Goal: Transaction & Acquisition: Purchase product/service

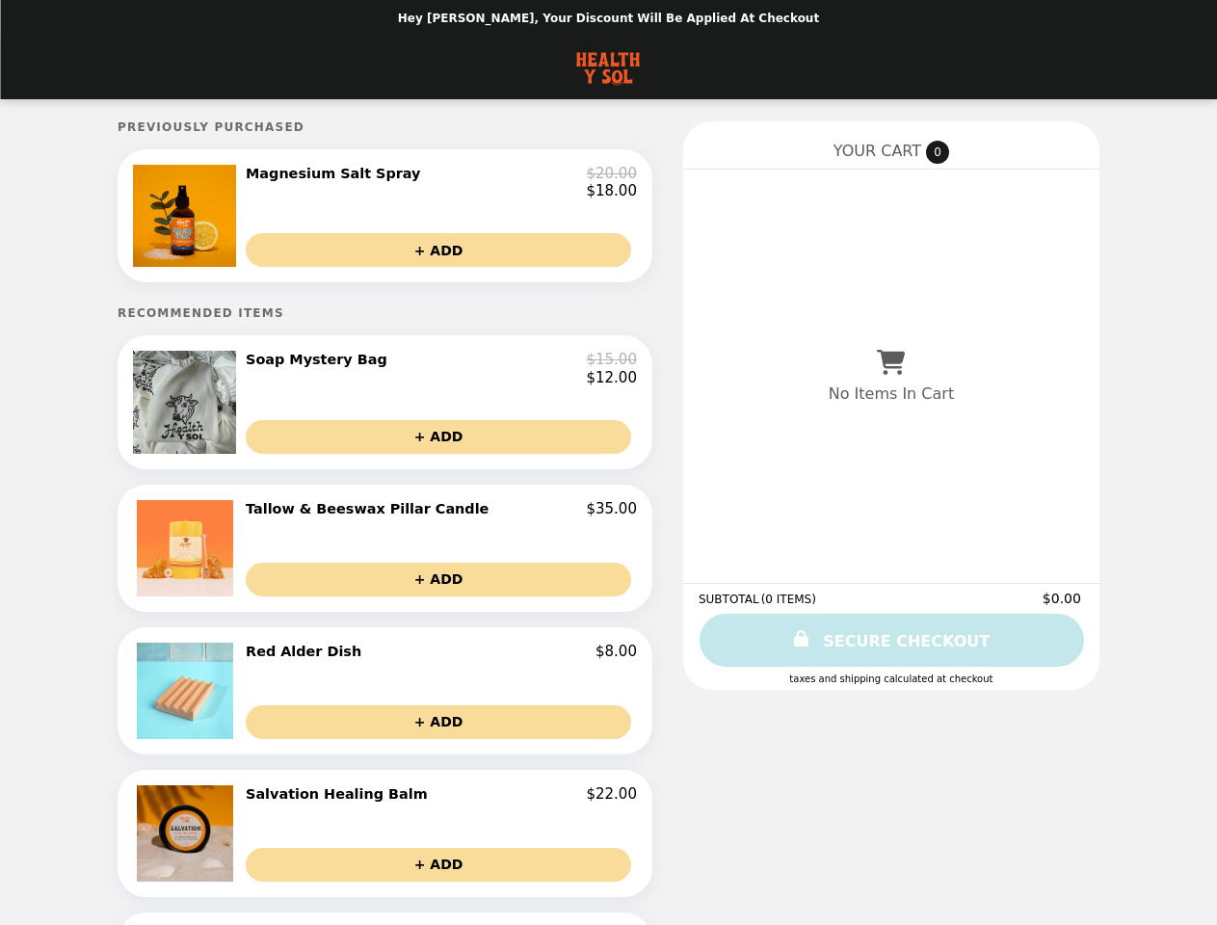
click at [227, 221] on img at bounding box center [186, 216] width 107 height 102
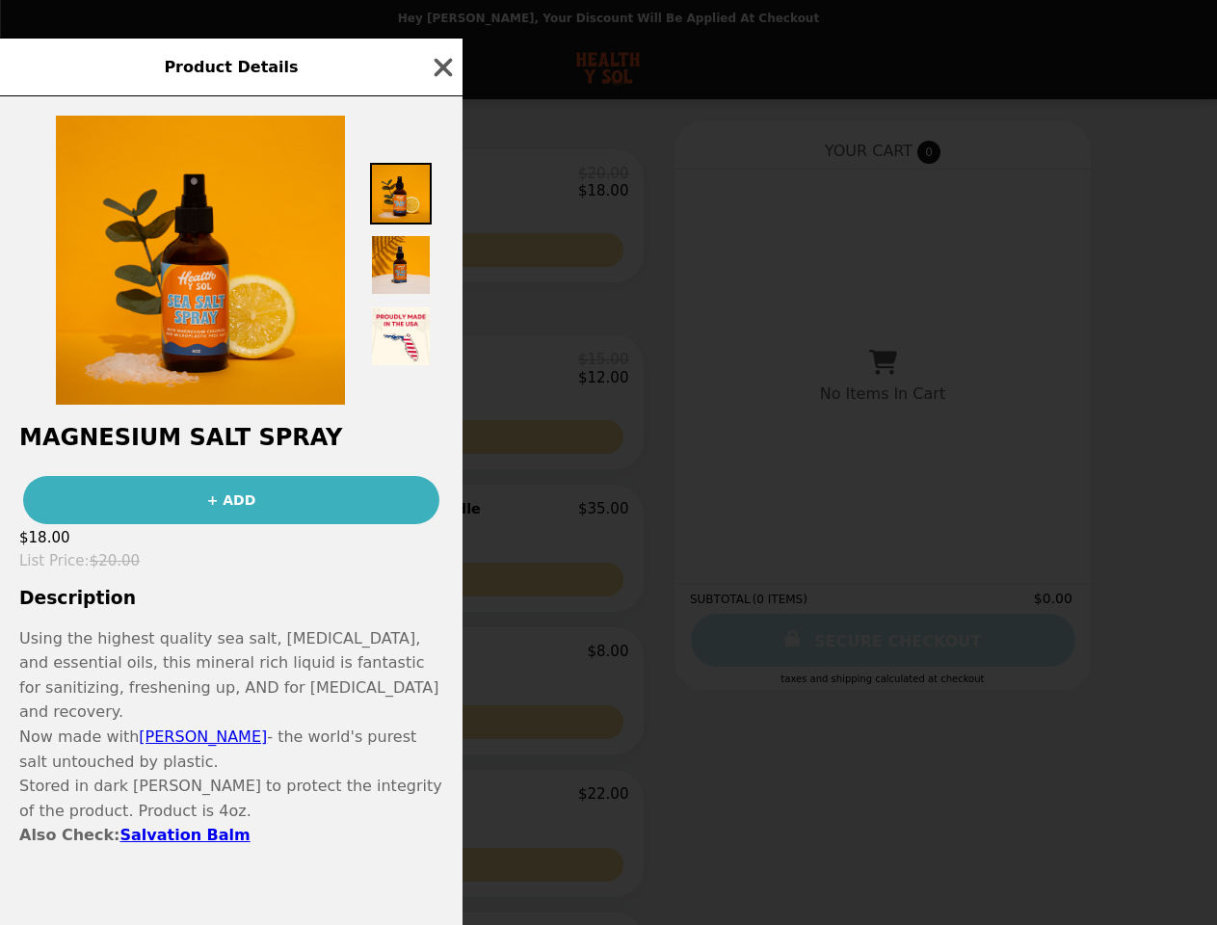
click at [440, 186] on div "Product Details Magnesium Salt Spray + ADD $18.00 List Price : $20.00 Descripti…" at bounding box center [608, 462] width 1217 height 925
click at [440, 257] on div at bounding box center [231, 250] width 463 height 308
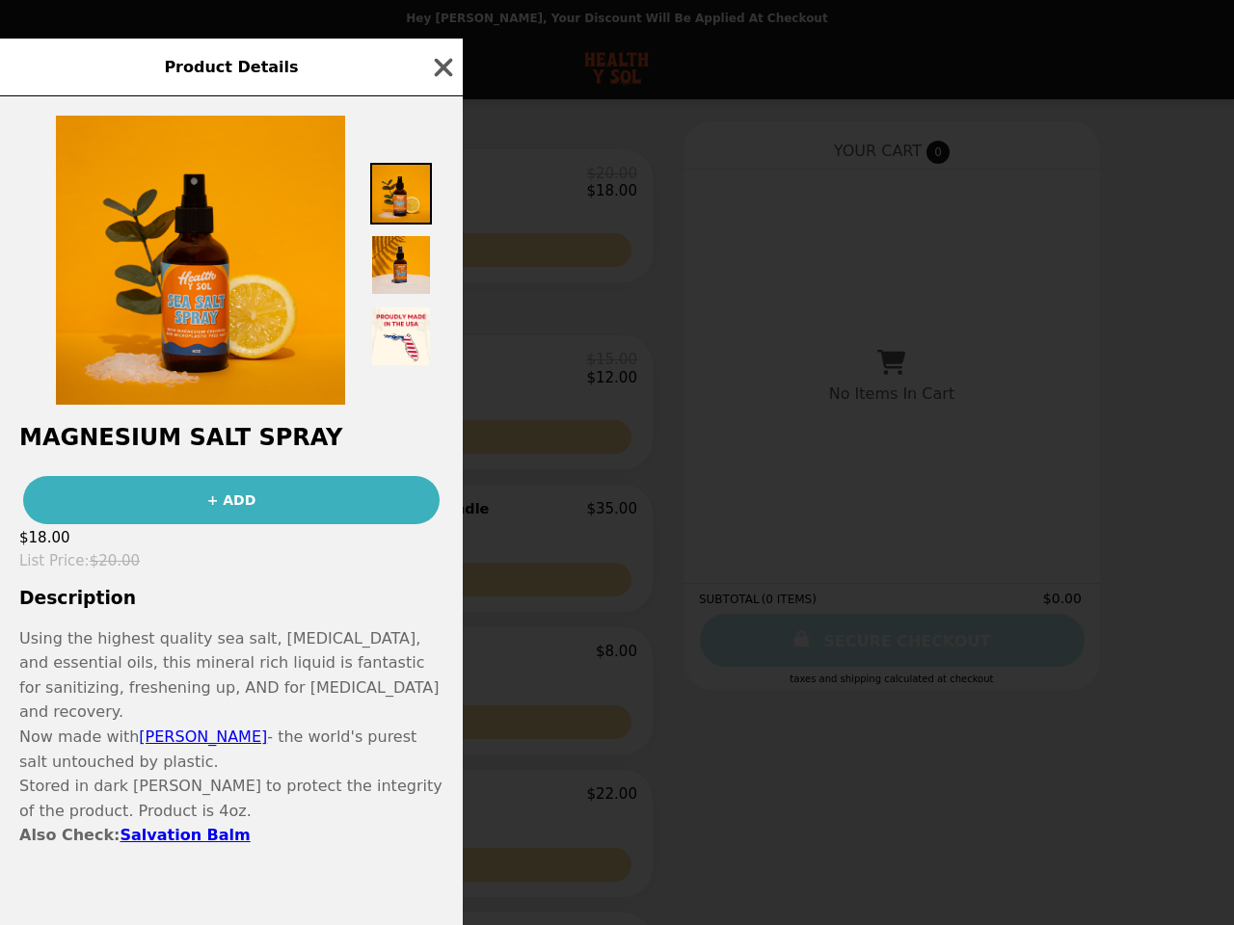
click at [227, 405] on img at bounding box center [200, 260] width 289 height 289
click at [440, 380] on div "Product Details Magnesium Salt Spray + ADD $18.00 List Price : $20.00 Descripti…" at bounding box center [617, 462] width 1234 height 925
click at [440, 451] on button "+ ADD" at bounding box center [438, 437] width 385 height 34
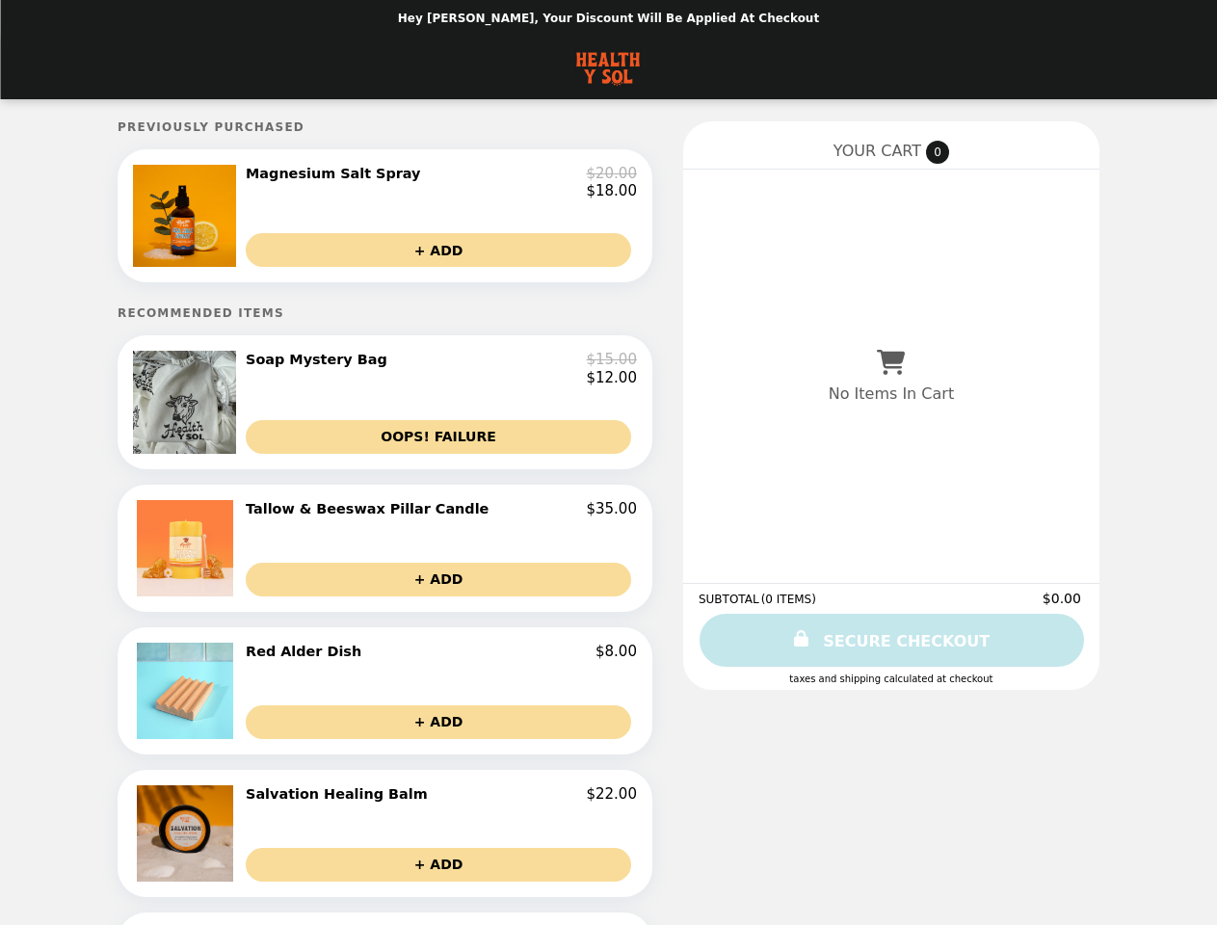
click at [227, 563] on img at bounding box center [187, 548] width 101 height 96
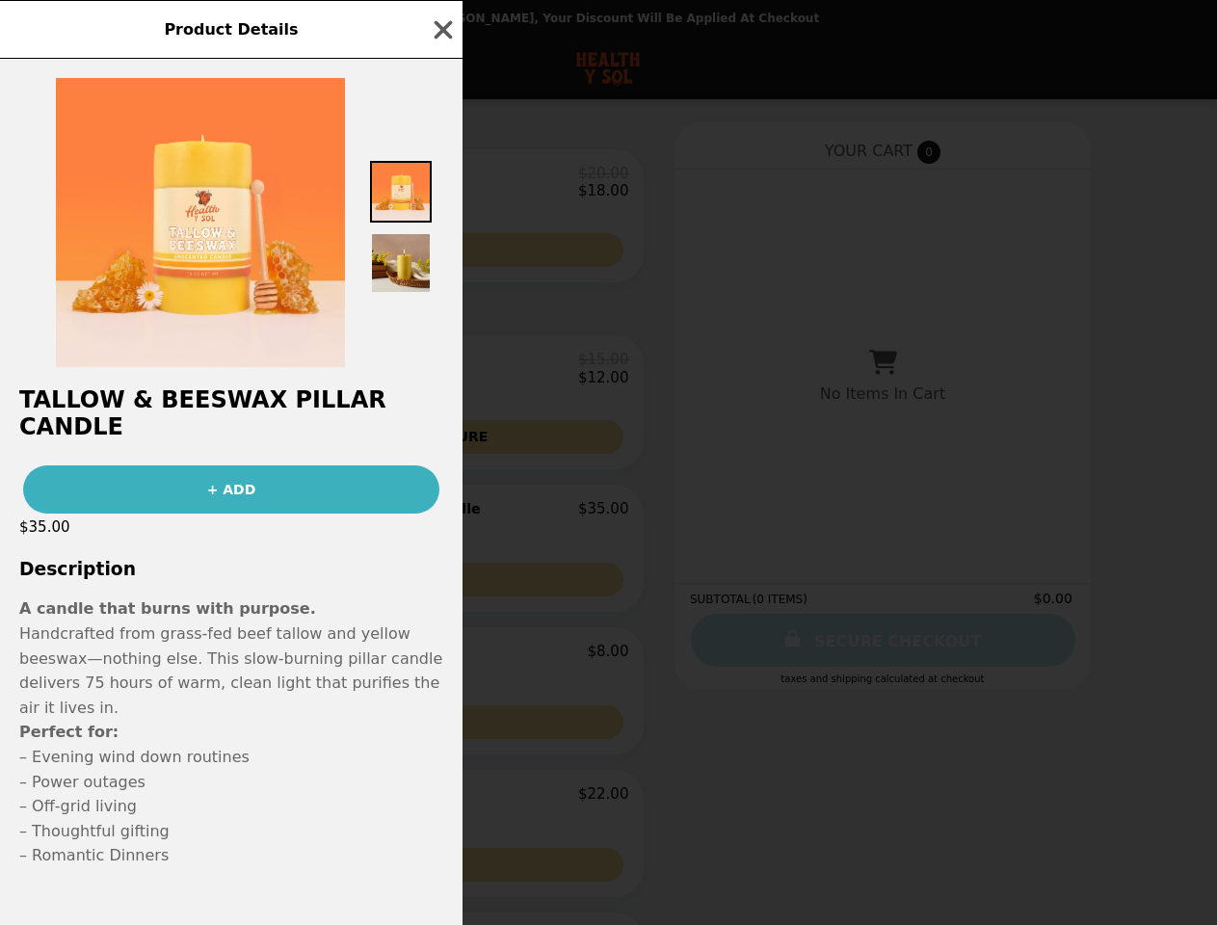
click at [440, 524] on div "Product Details Tallow & Beeswax Pillar Candle + ADD $35.00 Description A candl…" at bounding box center [608, 462] width 1217 height 925
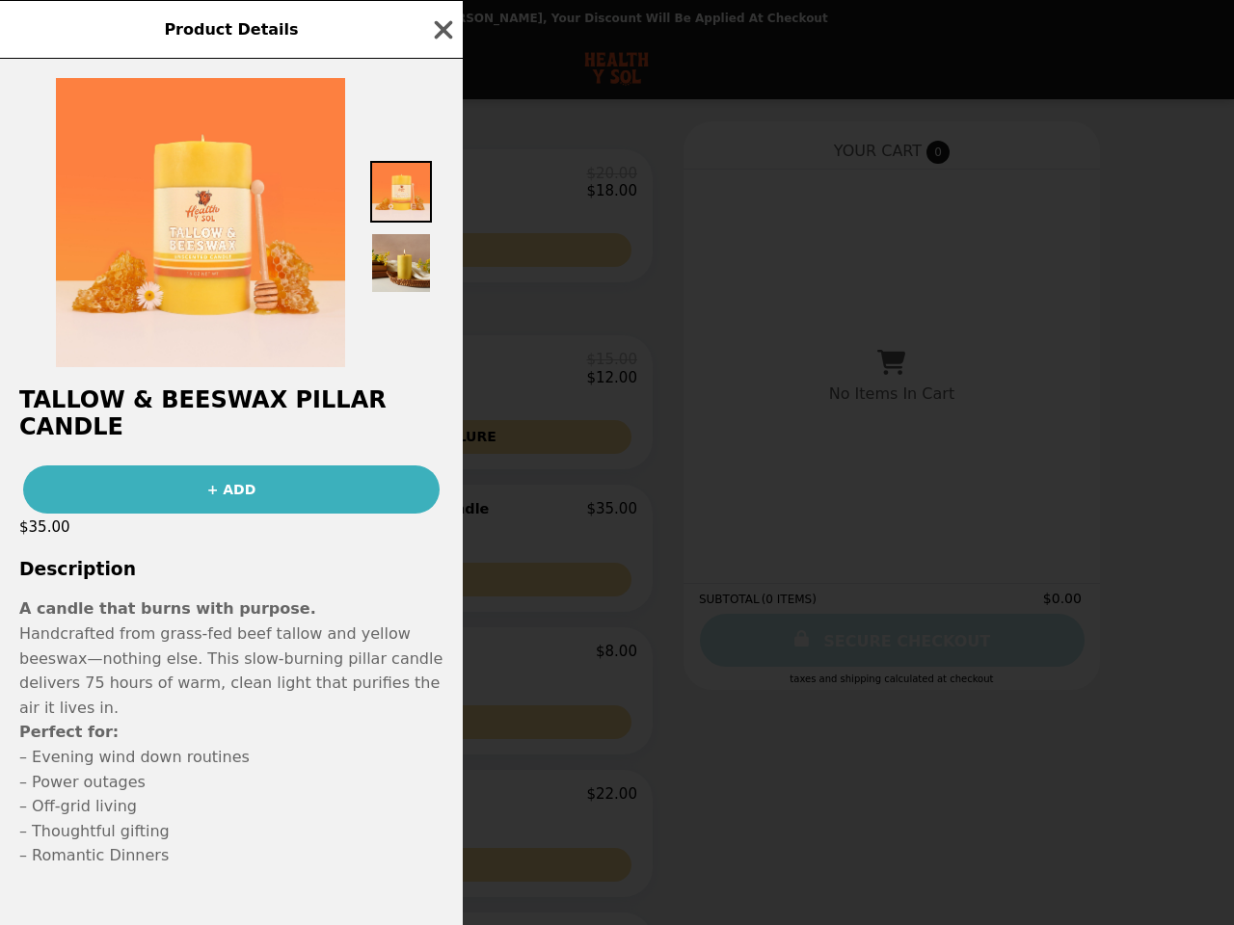
click at [440, 594] on div "Tallow & Beeswax Pillar Candle + ADD $35.00 Description A candle that burns wit…" at bounding box center [231, 492] width 463 height 866
click at [227, 720] on p "Perfect for: – Evening wind down routines – Power outages – Off-grid living – T…" at bounding box center [231, 794] width 424 height 148
